Goal: Transaction & Acquisition: Purchase product/service

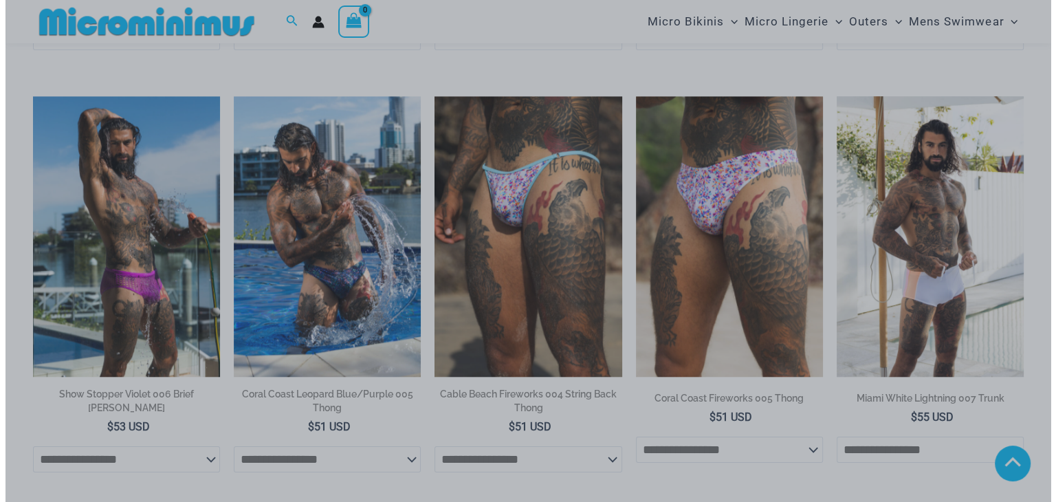
scroll to position [1446, 0]
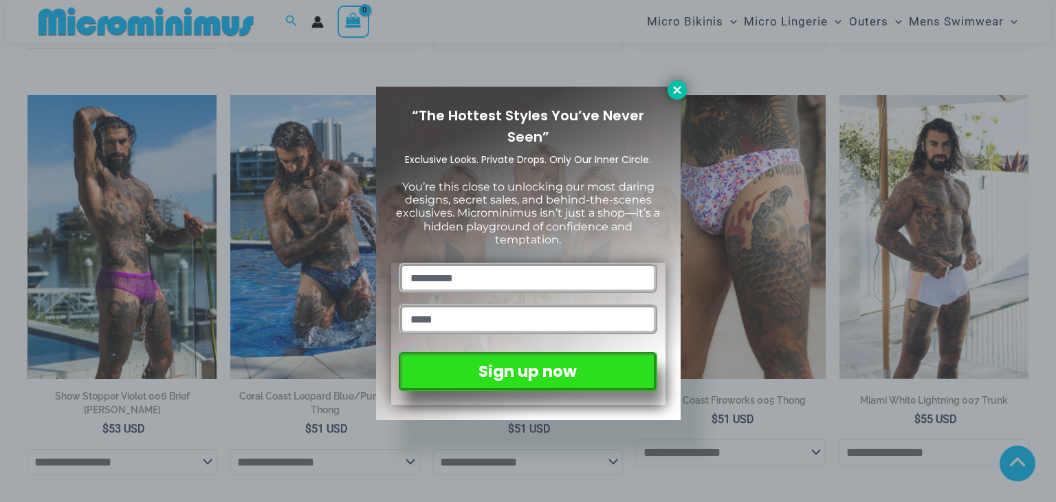
click at [674, 91] on icon at bounding box center [677, 90] width 12 height 12
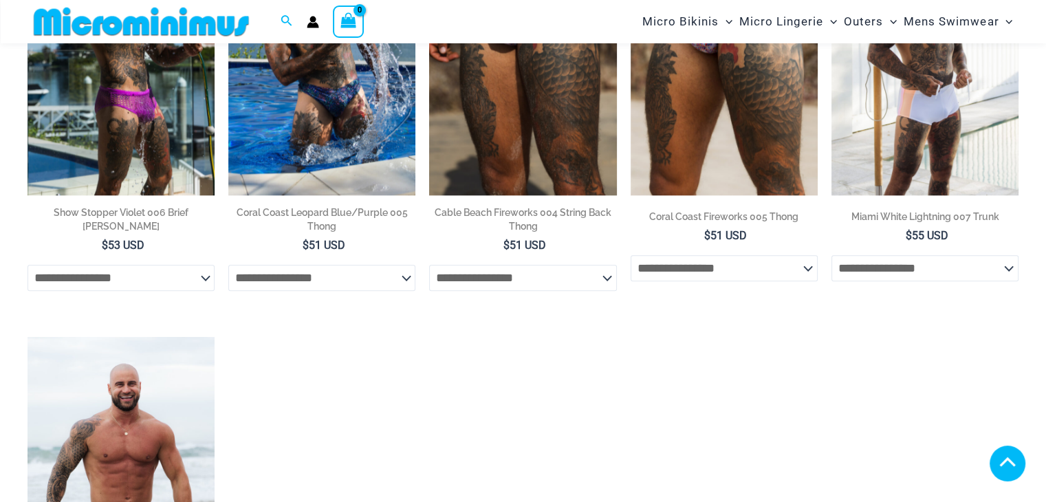
scroll to position [1504, 0]
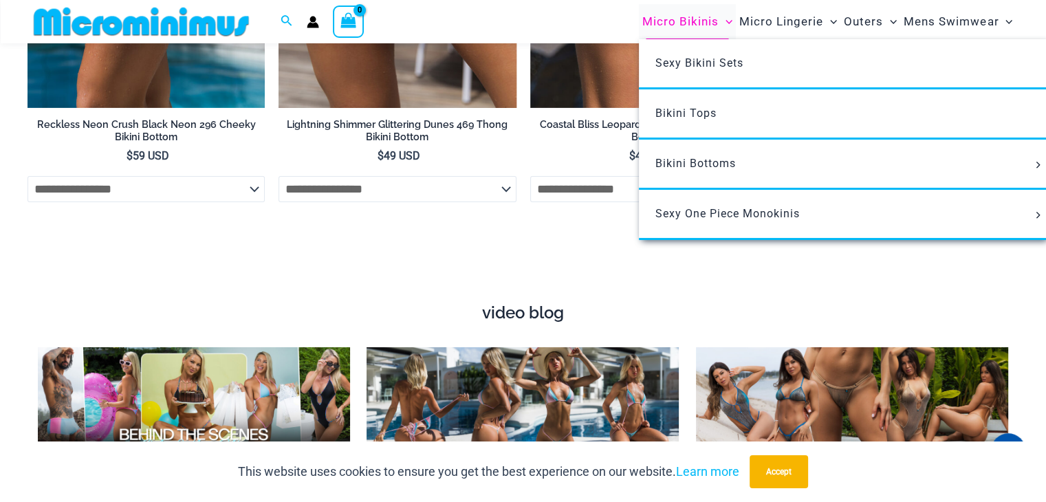
scroll to position [4429, 0]
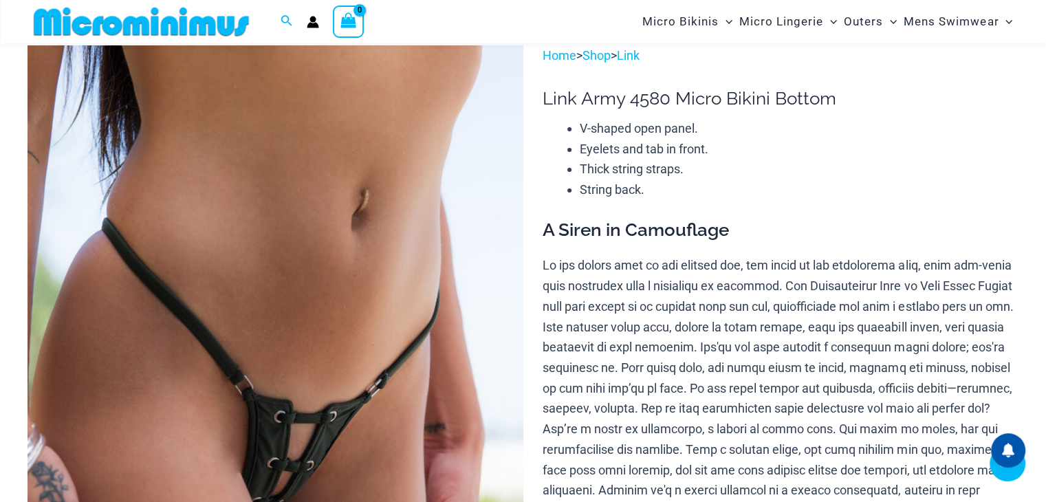
scroll to position [263, 0]
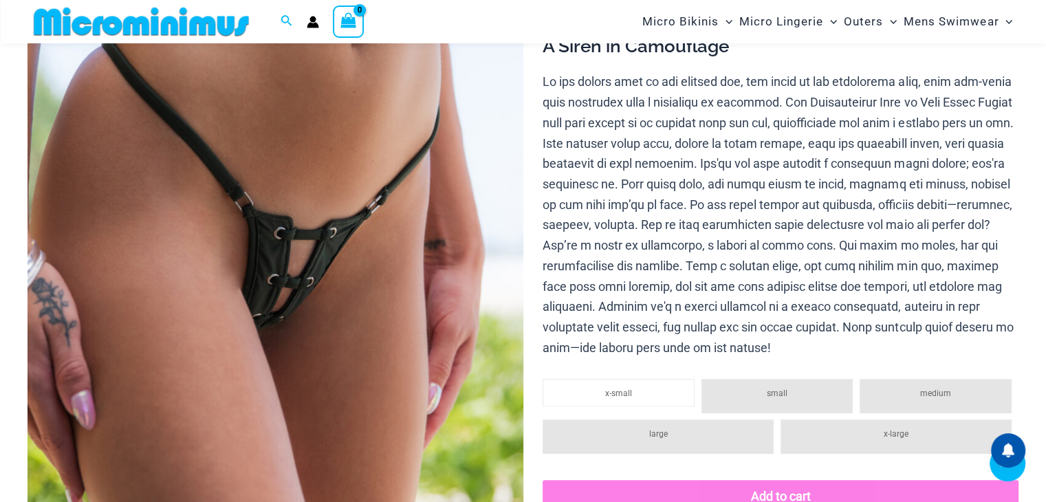
click at [759, 395] on li "small" at bounding box center [777, 396] width 152 height 34
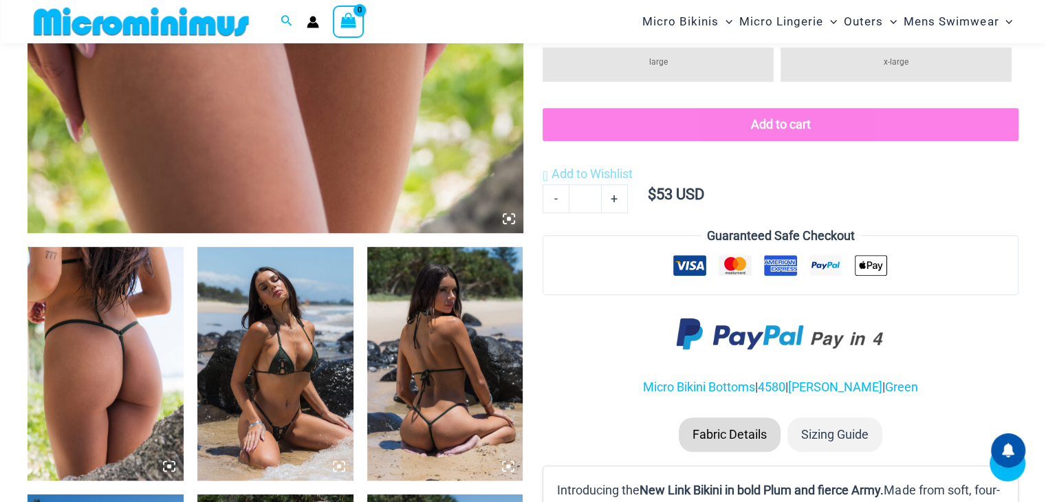
scroll to position [676, 0]
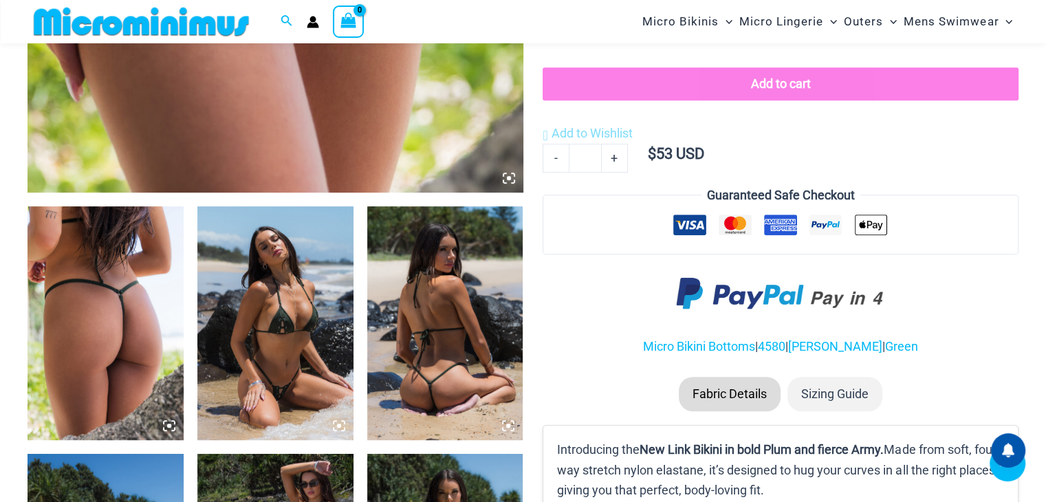
click at [124, 294] on img at bounding box center [105, 323] width 156 height 234
click at [152, 289] on img at bounding box center [105, 323] width 156 height 234
click at [294, 329] on img at bounding box center [275, 323] width 156 height 234
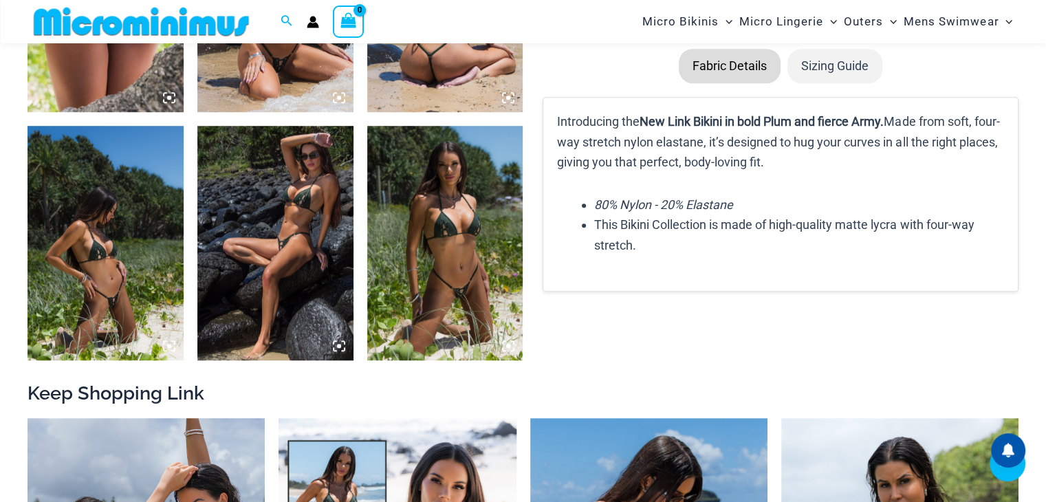
scroll to position [813, 0]
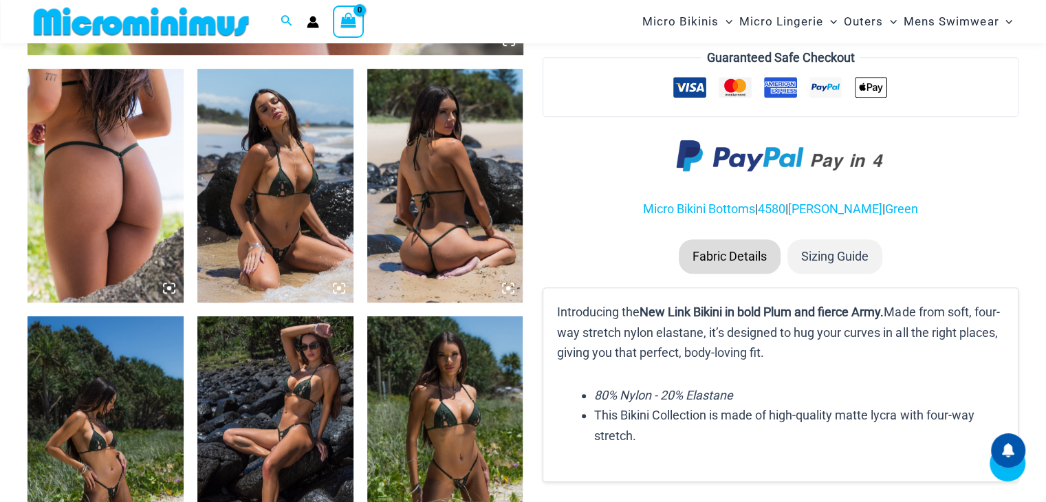
click at [121, 362] on img at bounding box center [105, 433] width 156 height 234
click at [170, 291] on icon at bounding box center [169, 288] width 12 height 12
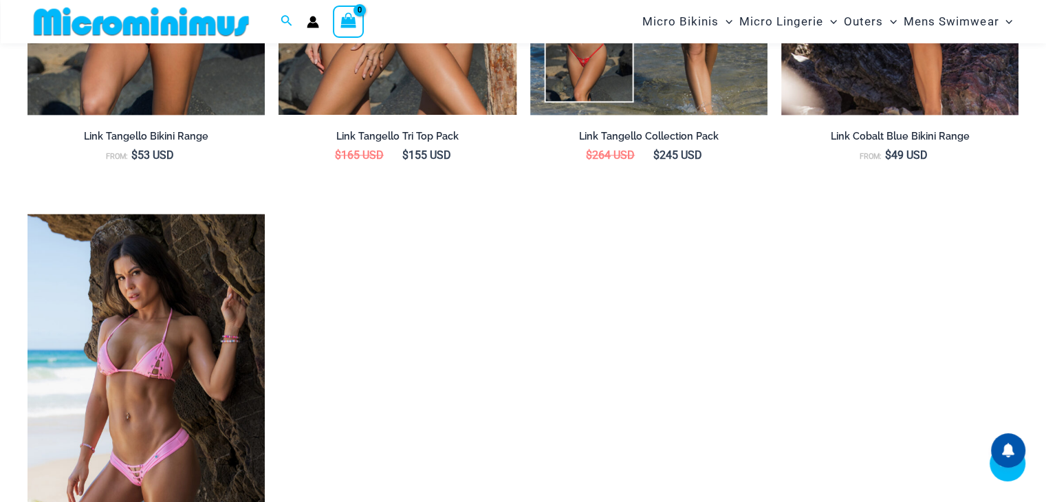
scroll to position [2119, 0]
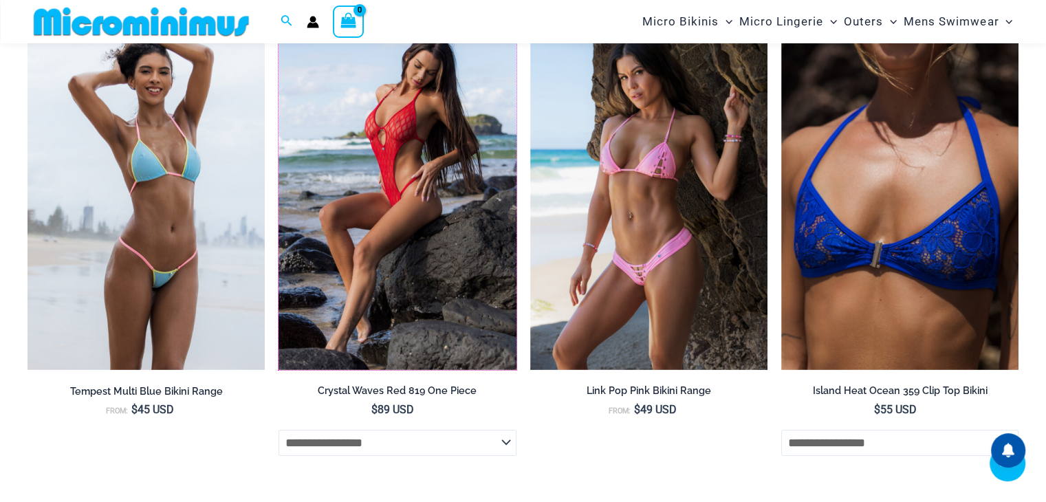
scroll to position [4037, 0]
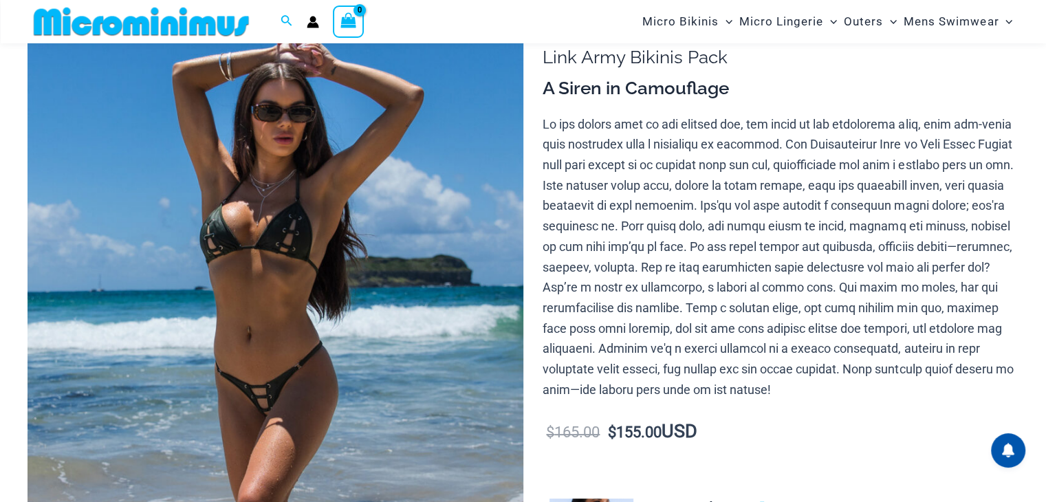
click at [360, 199] on img at bounding box center [275, 375] width 496 height 743
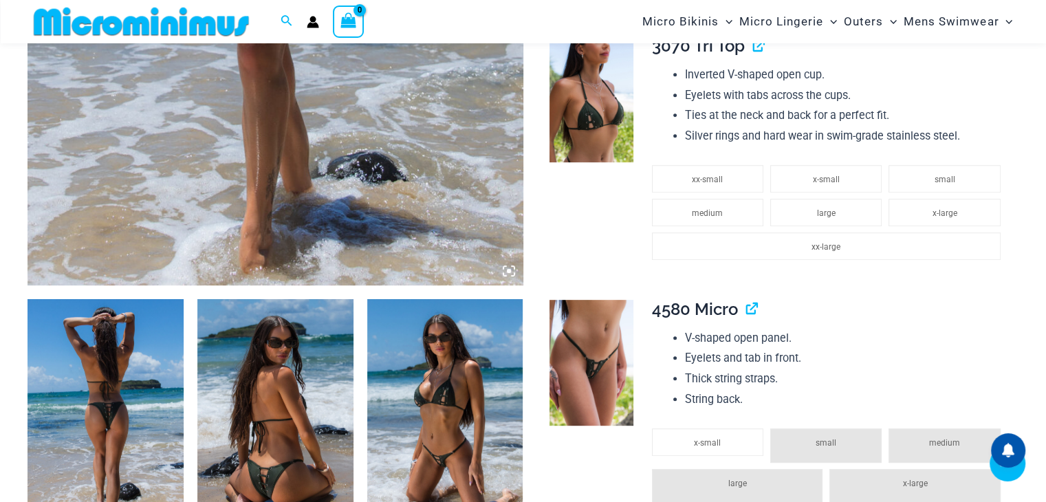
scroll to position [744, 0]
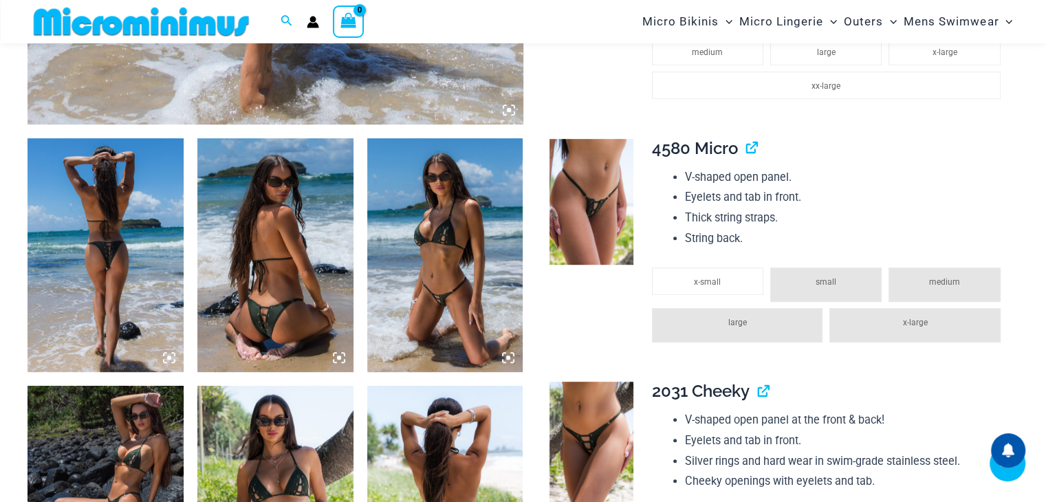
click at [132, 283] on img at bounding box center [105, 255] width 156 height 234
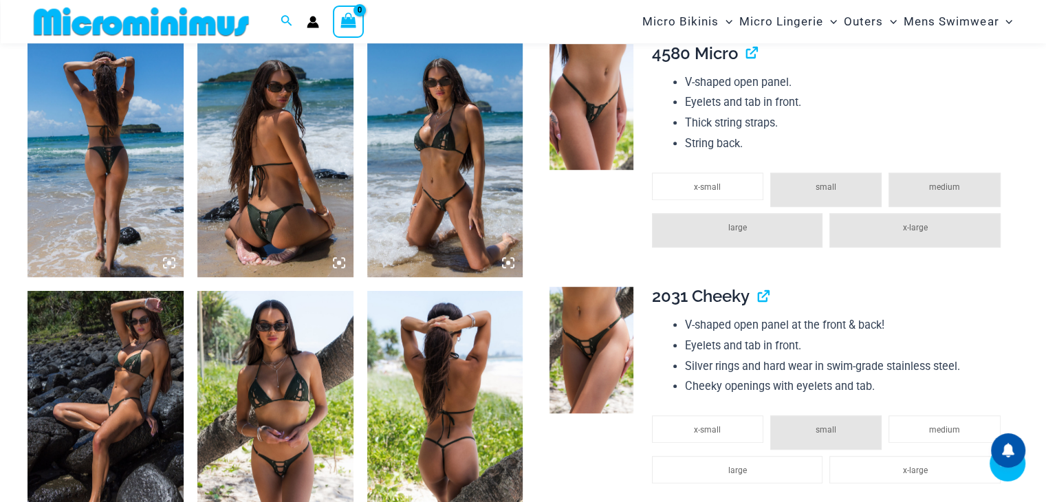
scroll to position [950, 0]
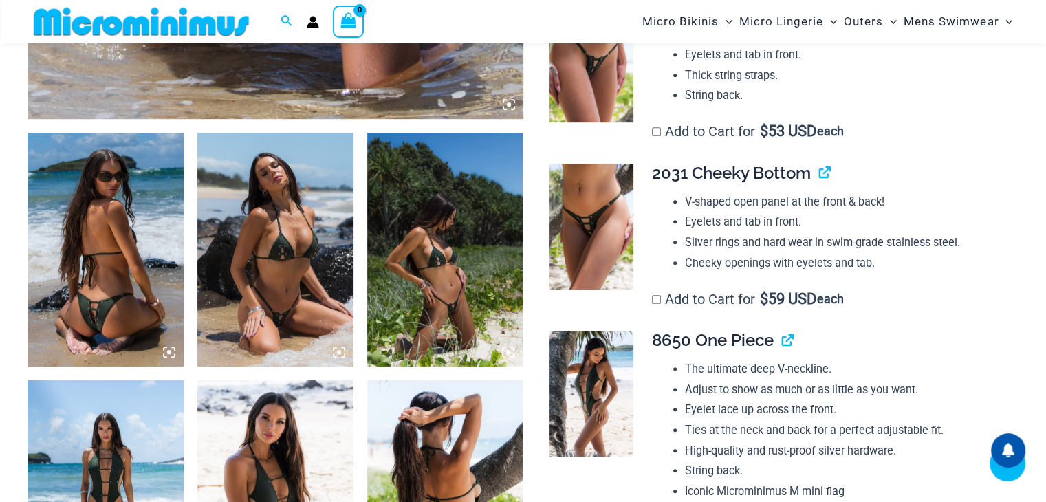
scroll to position [881, 0]
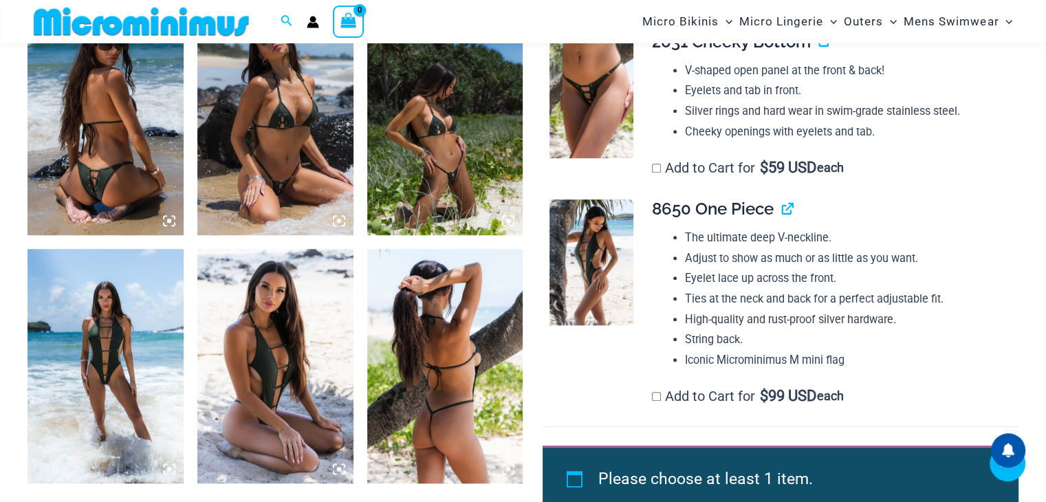
click at [147, 338] on img at bounding box center [105, 366] width 156 height 234
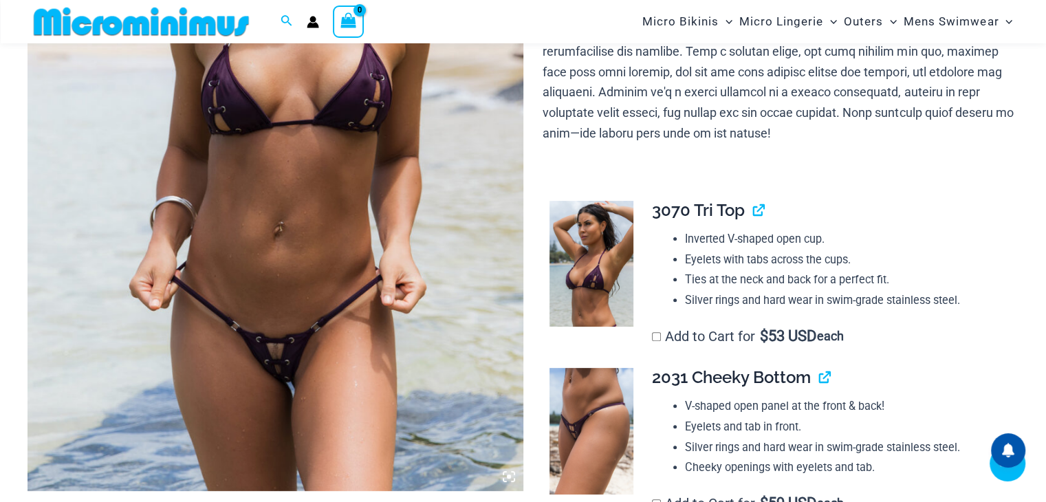
scroll to position [401, 0]
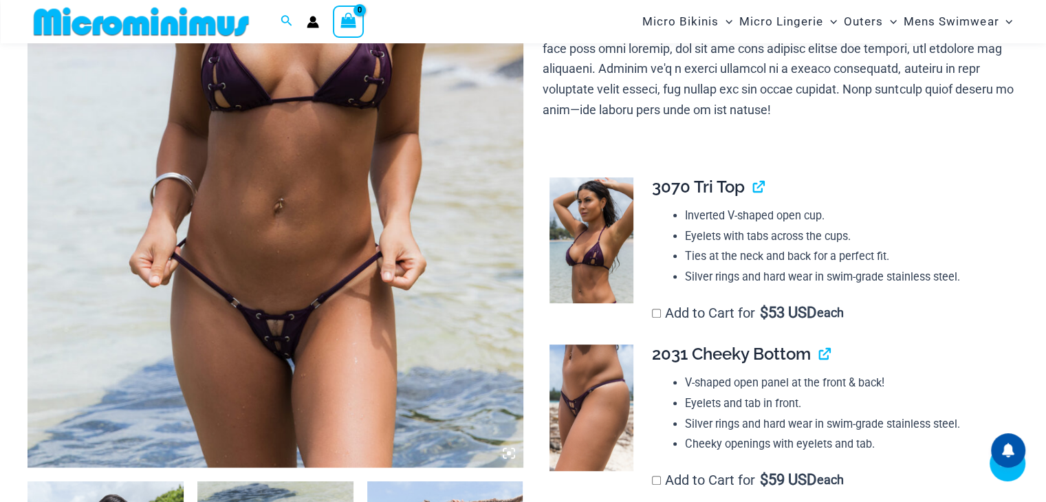
click at [361, 267] on img at bounding box center [275, 95] width 496 height 743
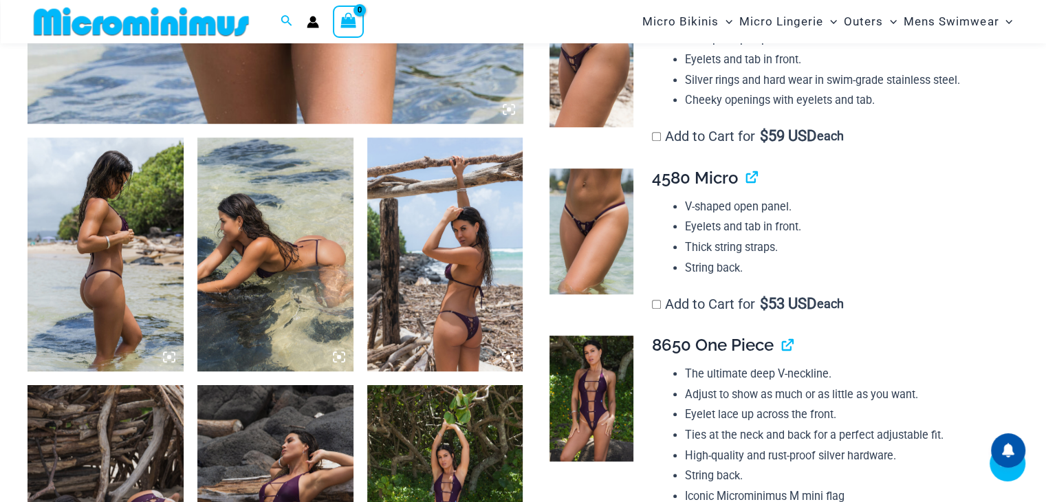
scroll to position [951, 0]
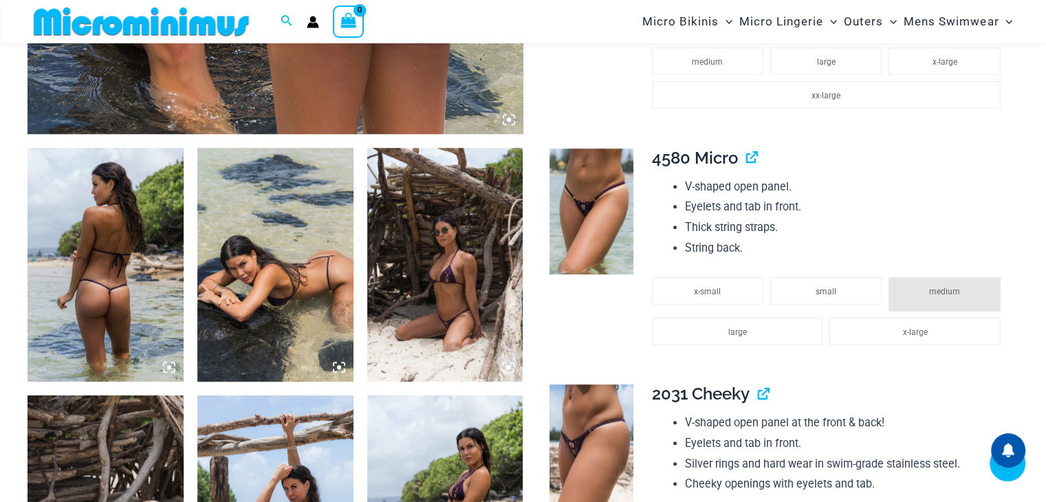
scroll to position [743, 0]
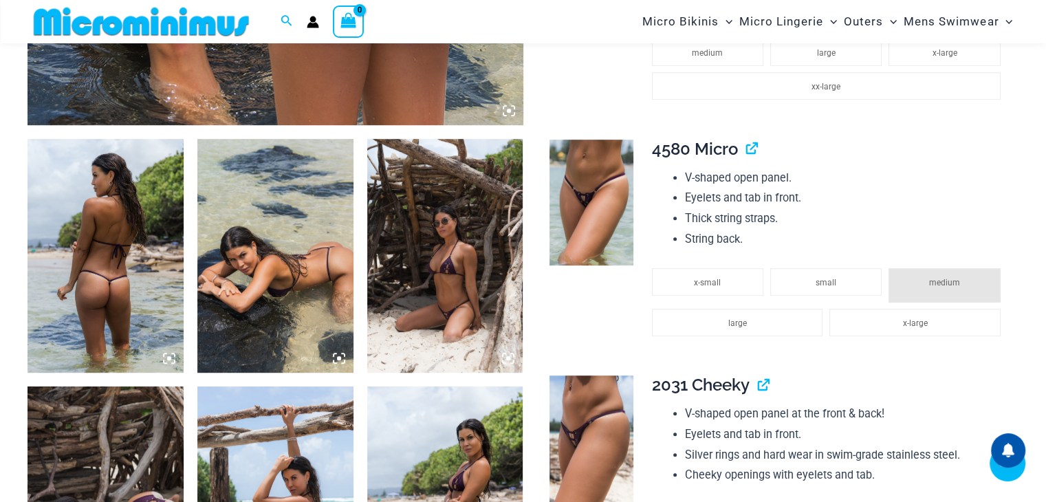
click at [100, 254] on img at bounding box center [105, 256] width 156 height 234
drag, startPoint x: 145, startPoint y: 244, endPoint x: 318, endPoint y: 181, distance: 184.4
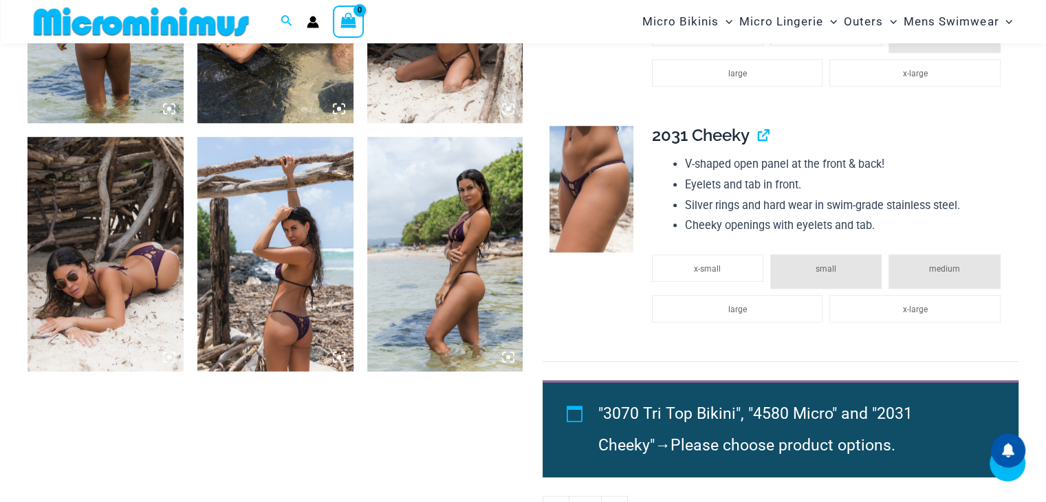
scroll to position [881, 0]
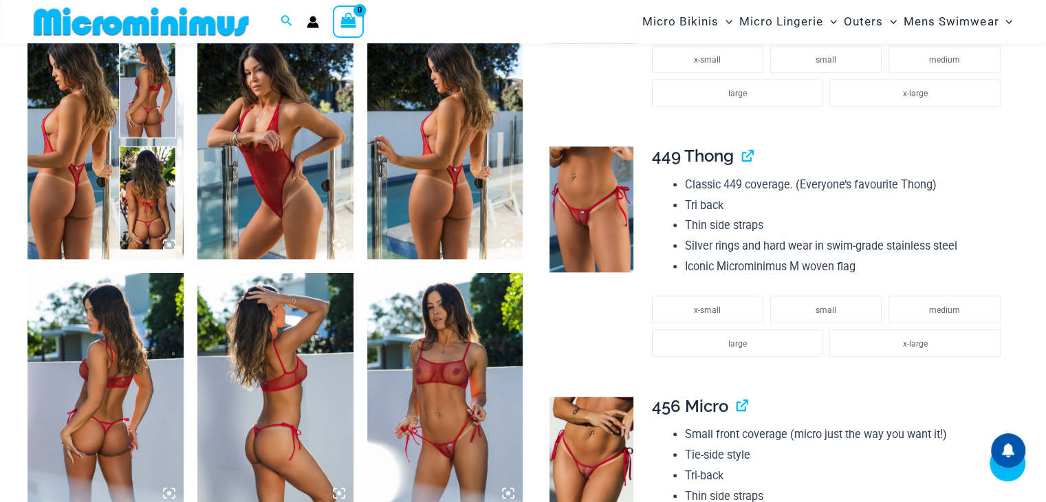
scroll to position [881, 0]
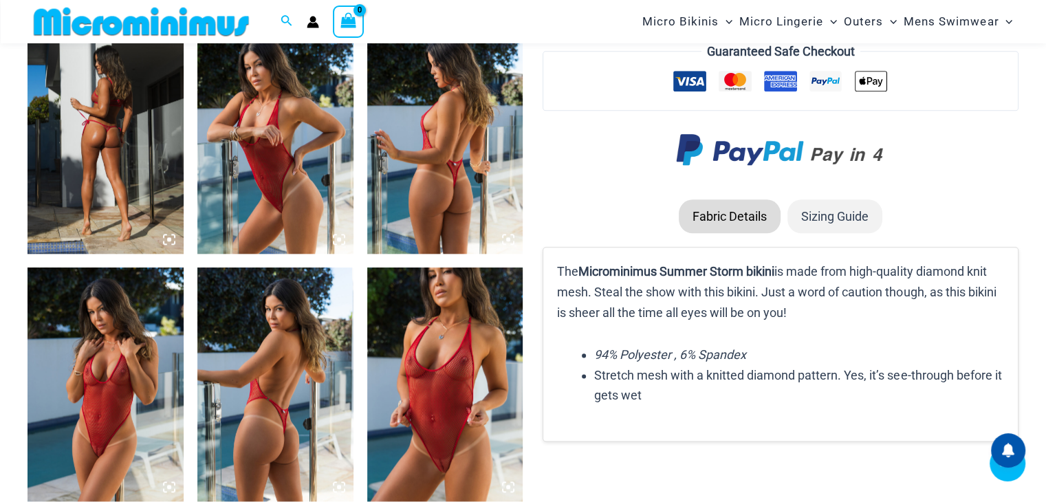
scroll to position [1705, 0]
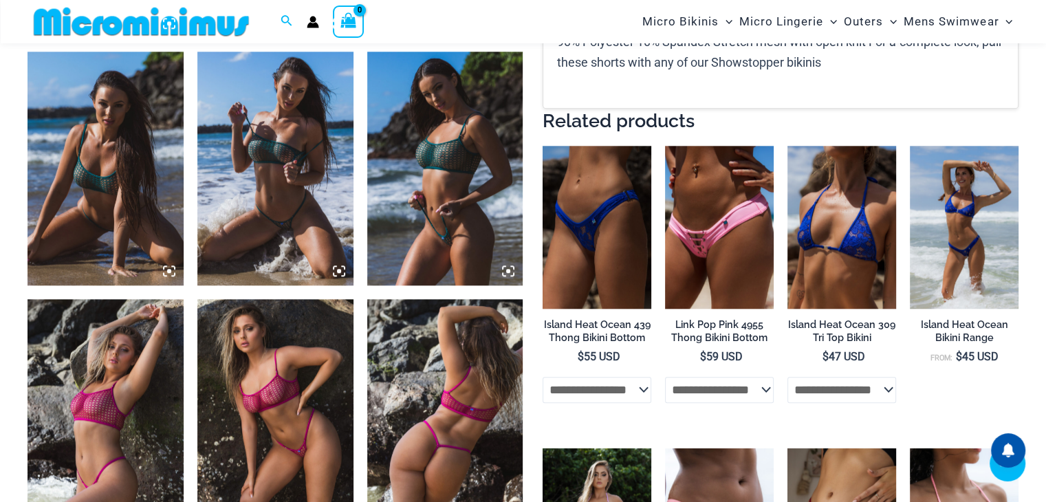
scroll to position [1431, 0]
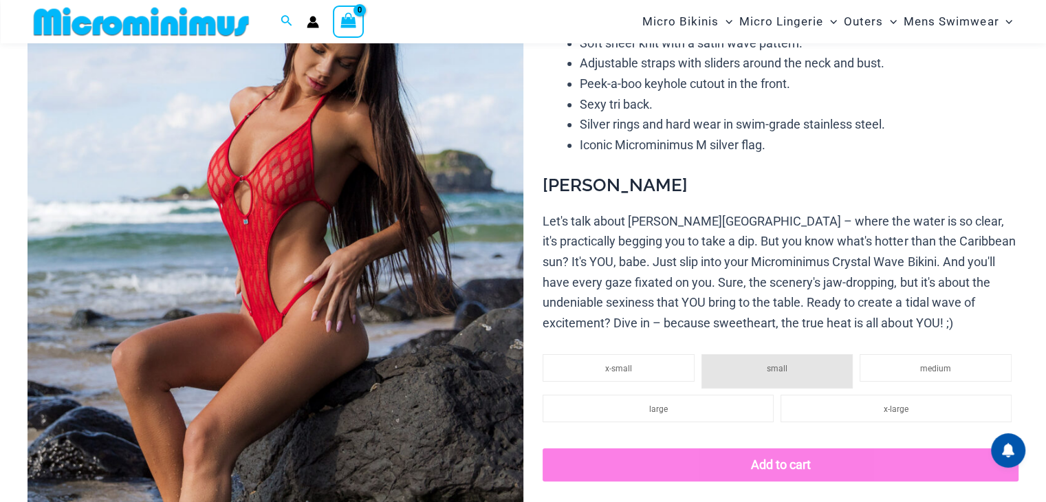
scroll to position [195, 0]
